Goal: Download file/media

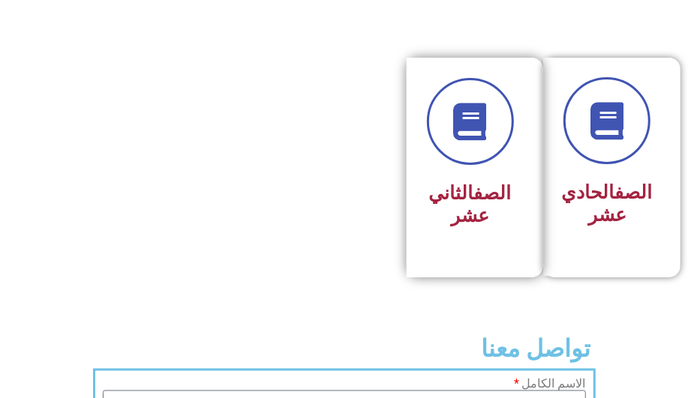
scroll to position [1023, 0]
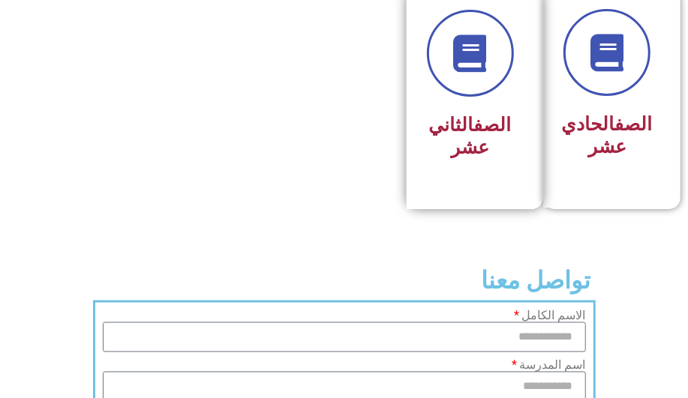
click at [464, 136] on h3 "الصف الثاني عشر" at bounding box center [470, 136] width 87 height 45
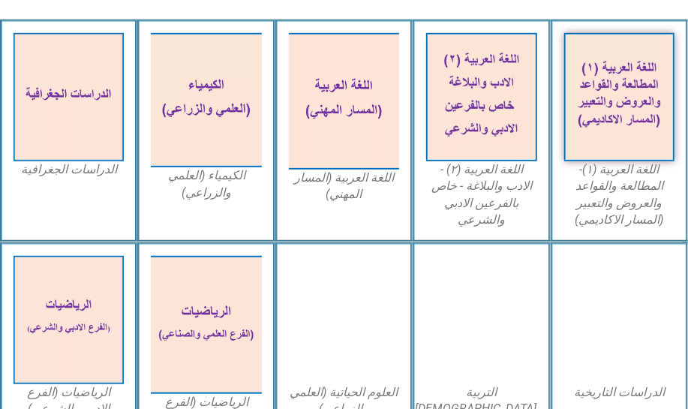
scroll to position [545, 0]
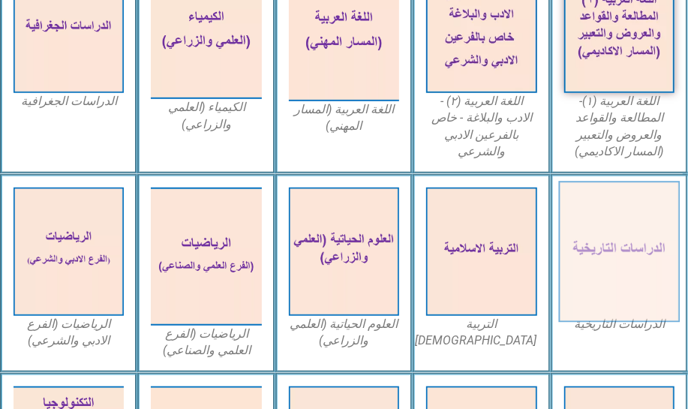
click at [611, 253] on img at bounding box center [619, 252] width 122 height 142
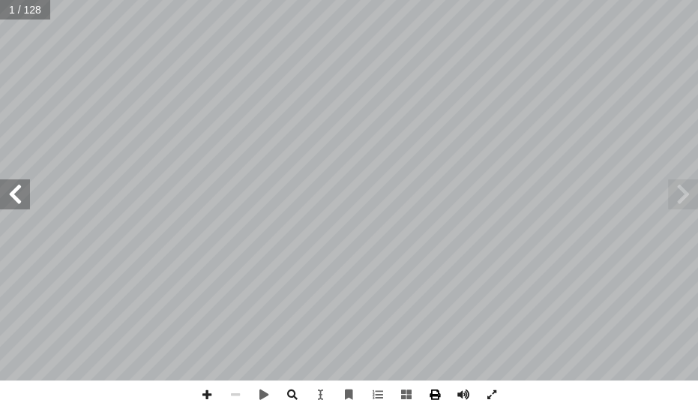
click at [431, 391] on span at bounding box center [435, 394] width 29 height 29
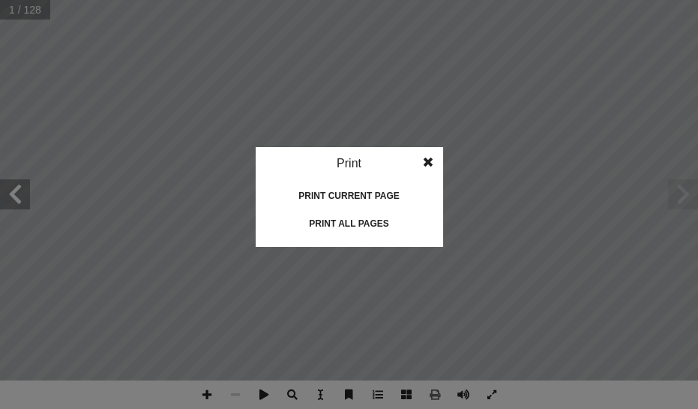
click at [359, 227] on div "Print all pages" at bounding box center [350, 224] width 150 height 24
